Goal: Information Seeking & Learning: Find specific fact

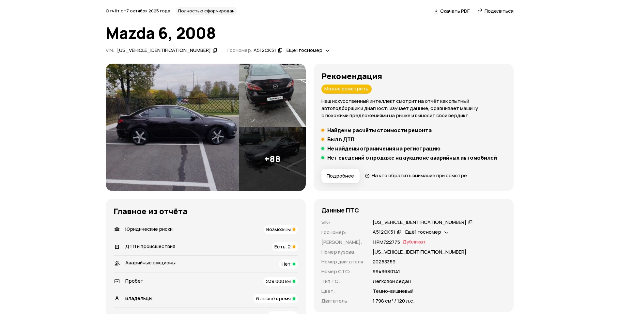
scroll to position [65, 0]
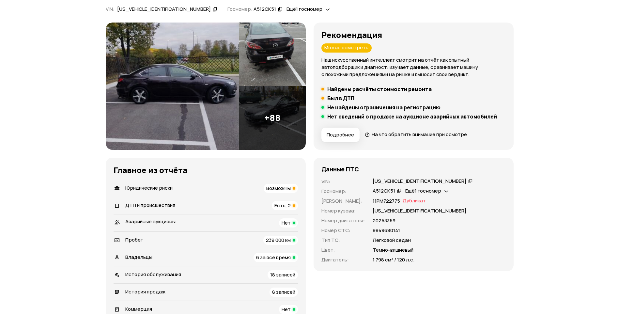
click at [281, 187] on span "Возможны" at bounding box center [278, 188] width 24 height 7
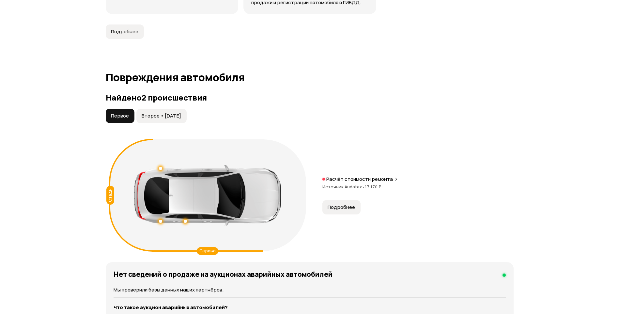
scroll to position [615, 0]
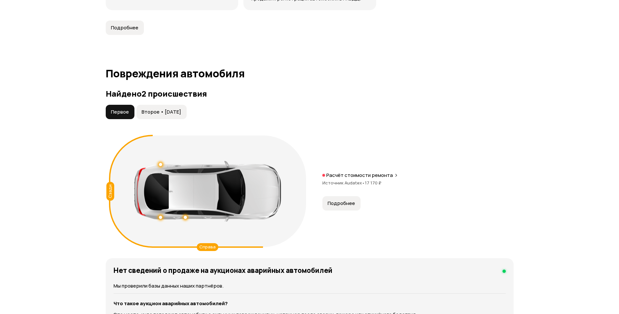
click at [173, 109] on span "Второе • [DATE]" at bounding box center [161, 112] width 39 height 7
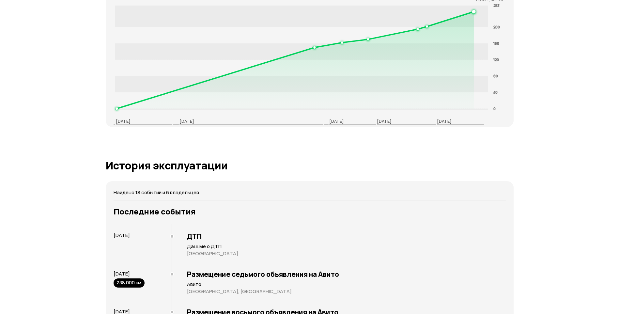
scroll to position [974, 0]
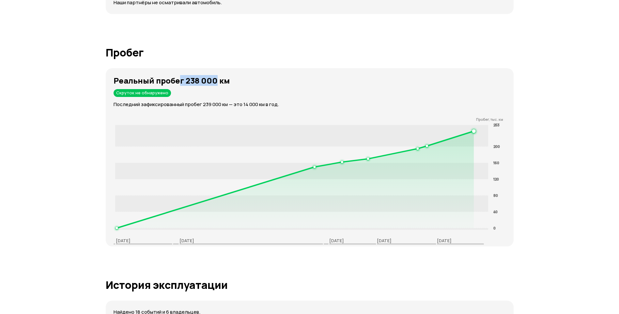
drag, startPoint x: 194, startPoint y: 74, endPoint x: 225, endPoint y: 73, distance: 30.3
click at [225, 75] on strong "Реальный пробег 238 000 км" at bounding box center [172, 80] width 116 height 11
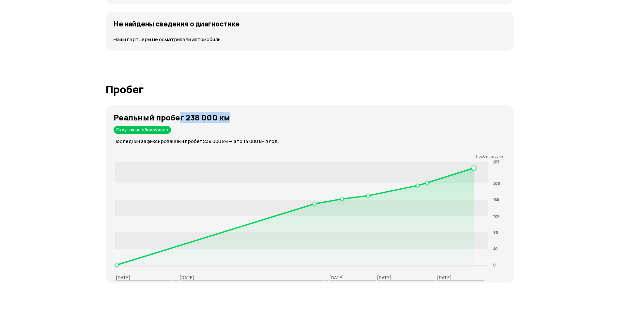
scroll to position [1007, 0]
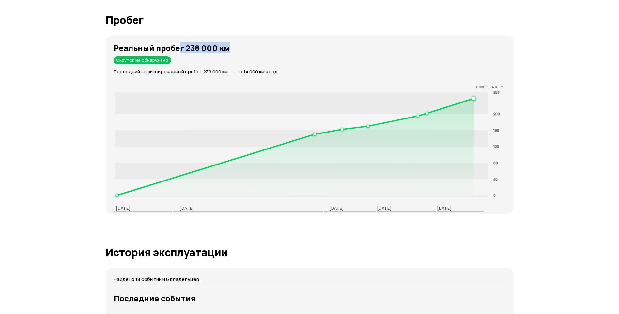
click at [185, 43] on strong "Реальный пробег 238 000 км" at bounding box center [172, 47] width 116 height 11
drag, startPoint x: 184, startPoint y: 43, endPoint x: 221, endPoint y: 45, distance: 36.6
click at [221, 45] on strong "Реальный пробег 238 000 км" at bounding box center [172, 47] width 116 height 11
click at [222, 45] on strong "Реальный пробег 238 000 км" at bounding box center [172, 47] width 116 height 11
drag, startPoint x: 232, startPoint y: 43, endPoint x: 183, endPoint y: 42, distance: 48.6
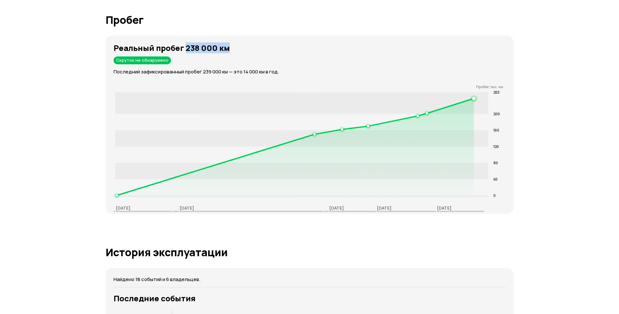
click at [183, 43] on h3 "Реальный пробег 238 000 км" at bounding box center [314, 47] width 400 height 9
drag, startPoint x: 183, startPoint y: 42, endPoint x: 127, endPoint y: 39, distance: 55.8
click at [127, 42] on strong "Реальный пробег 238 000 км" at bounding box center [172, 47] width 116 height 11
